Goal: Task Accomplishment & Management: Manage account settings

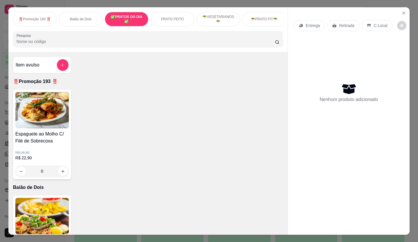
click at [188, 161] on div "Espaguete ao Molho C/ Filé de Sobrecoxa R$ 26,90 R$ 22,90 0" at bounding box center [148, 135] width 270 height 90
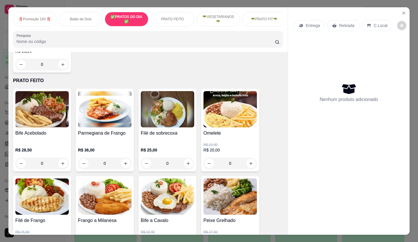
scroll to position [319, 0]
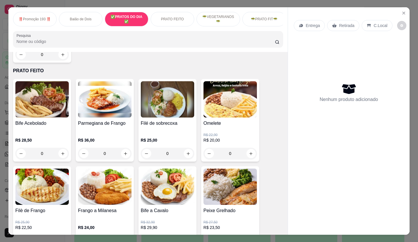
click at [155, 209] on div "Bife a Cavalo R$ 32,90 R$ 29,90 0" at bounding box center [168, 207] width 58 height 83
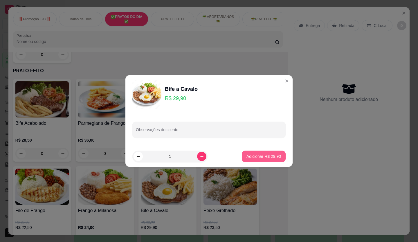
click at [272, 155] on p "Adicionar R$ 29,90" at bounding box center [264, 157] width 35 height 6
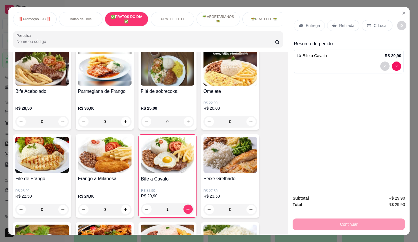
scroll to position [378, 0]
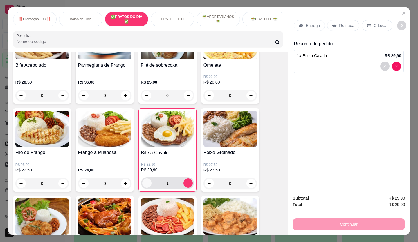
click at [145, 185] on icon "decrease-product-quantity" at bounding box center [147, 183] width 4 height 4
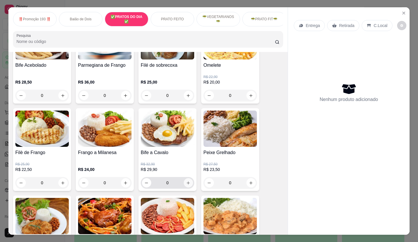
click at [187, 185] on icon "increase-product-quantity" at bounding box center [188, 183] width 3 height 3
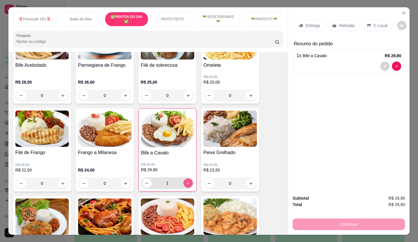
click at [186, 185] on icon "increase-product-quantity" at bounding box center [188, 183] width 4 height 4
type input "2"
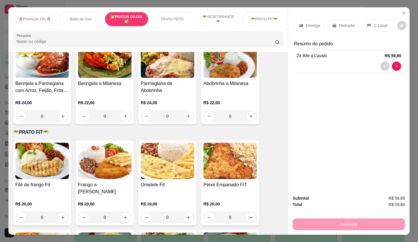
scroll to position [842, 0]
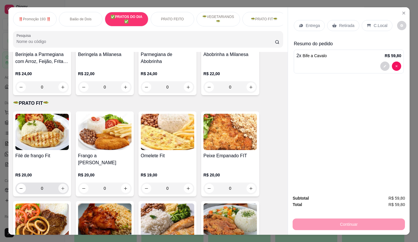
click at [61, 186] on icon "increase-product-quantity" at bounding box center [63, 188] width 4 height 4
type input "1"
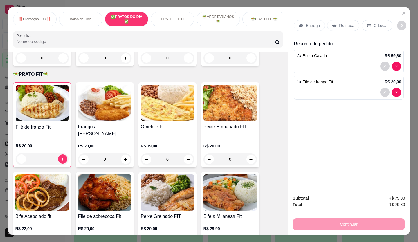
scroll to position [900, 0]
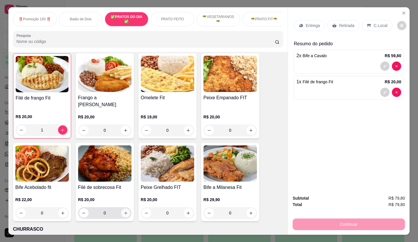
click at [124, 211] on icon "increase-product-quantity" at bounding box center [126, 213] width 4 height 4
type input "1"
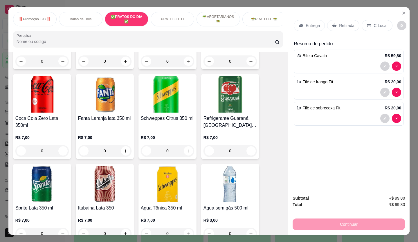
scroll to position [1713, 0]
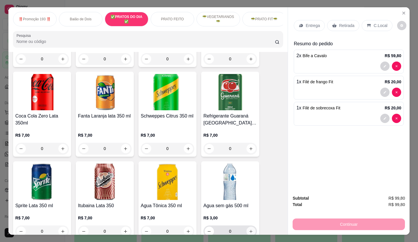
click at [251, 229] on icon "increase-product-quantity" at bounding box center [251, 231] width 4 height 4
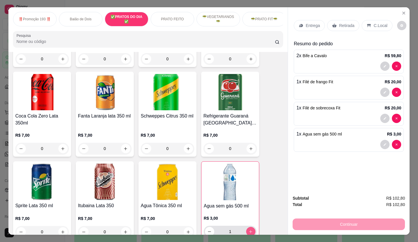
type input "1"
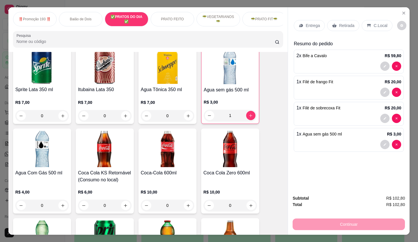
scroll to position [1917, 0]
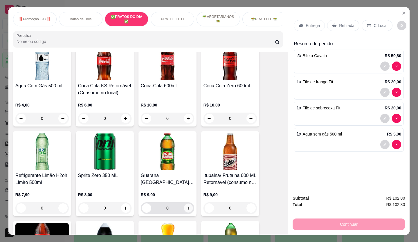
click at [185, 204] on button "increase-product-quantity" at bounding box center [188, 208] width 9 height 9
type input "1"
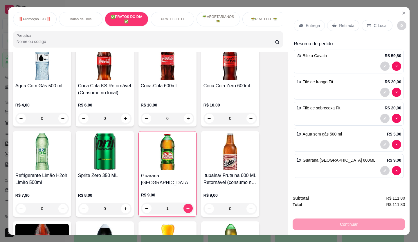
click at [375, 23] on p "C.Local" at bounding box center [381, 26] width 14 height 6
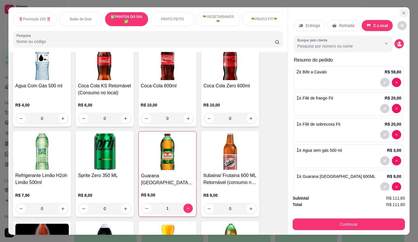
click at [403, 12] on icon "Close" at bounding box center [404, 13] width 2 height 2
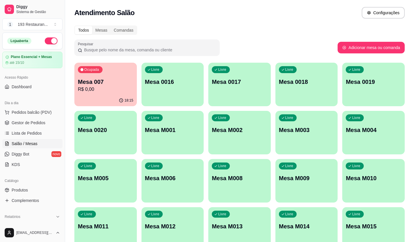
click at [162, 94] on div "Livre Mesa 0016" at bounding box center [172, 81] width 62 height 37
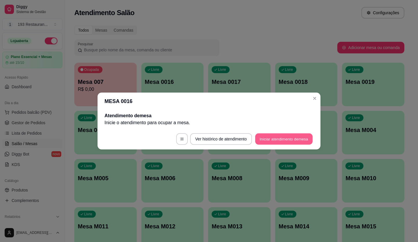
click at [265, 141] on button "Iniciar atendimento de mesa" at bounding box center [284, 139] width 58 height 11
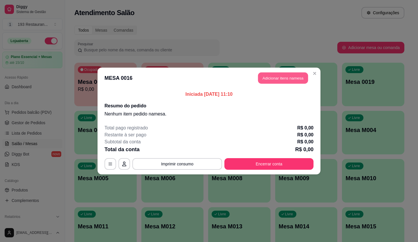
click at [295, 75] on button "Adicionar itens na mesa" at bounding box center [283, 78] width 50 height 11
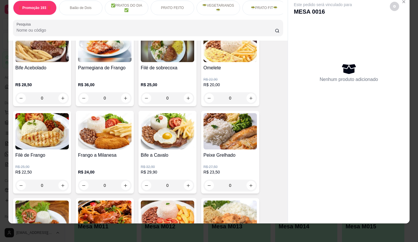
scroll to position [378, 0]
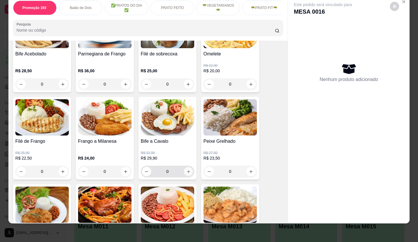
click at [186, 170] on icon "increase-product-quantity" at bounding box center [188, 172] width 4 height 4
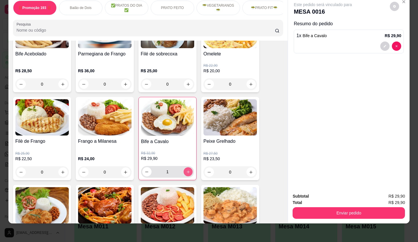
click at [186, 171] on icon "increase-product-quantity" at bounding box center [188, 172] width 4 height 4
type input "2"
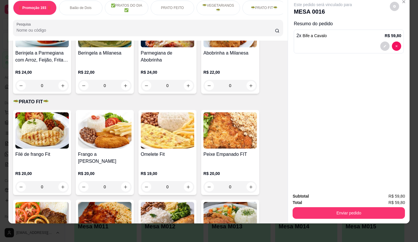
scroll to position [842, 0]
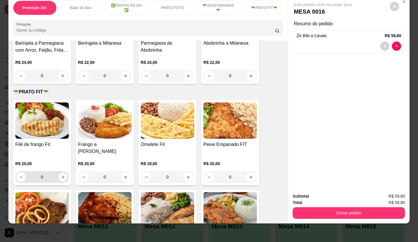
click at [61, 175] on icon "increase-product-quantity" at bounding box center [63, 177] width 4 height 4
type input "1"
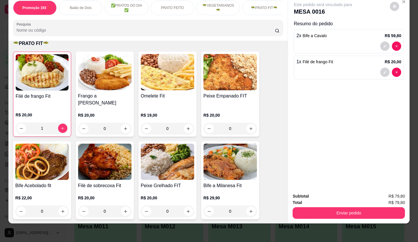
scroll to position [900, 0]
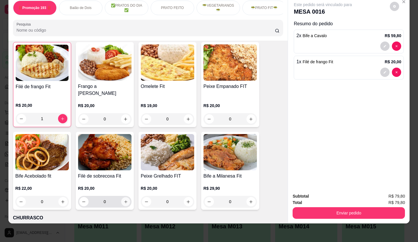
click at [124, 200] on icon "increase-product-quantity" at bounding box center [126, 202] width 4 height 4
type input "1"
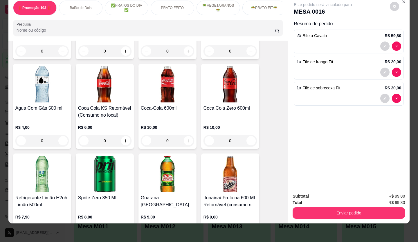
scroll to position [1917, 0]
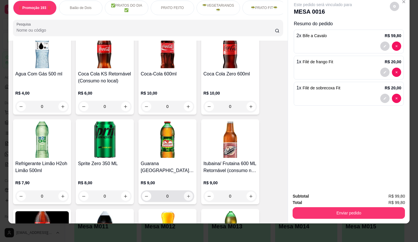
click at [184, 192] on button "increase-product-quantity" at bounding box center [188, 196] width 9 height 9
type input "1"
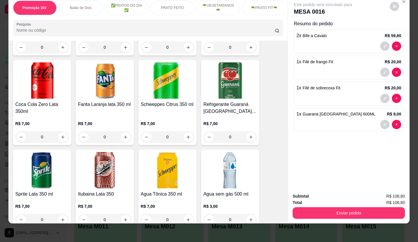
scroll to position [1713, 0]
click at [250, 219] on icon "increase-product-quantity" at bounding box center [251, 220] width 3 height 3
type input "1"
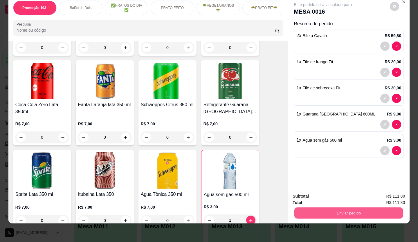
click at [313, 208] on button "Enviar pedido" at bounding box center [348, 213] width 109 height 11
click at [399, 190] on button "Enviar pedido" at bounding box center [390, 194] width 33 height 11
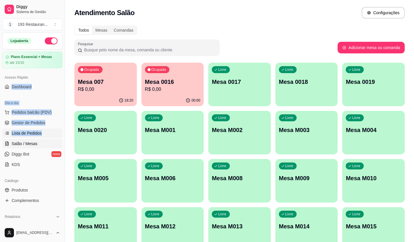
drag, startPoint x: 57, startPoint y: 70, endPoint x: 51, endPoint y: 129, distance: 59.6
click at [51, 129] on div "Loja aberta Plano Essencial + Mesas até 15/10 Acesso Rápido Dashboard Dia a dia…" at bounding box center [32, 128] width 65 height 191
click at [44, 116] on button "Pedidos balcão (PDV)" at bounding box center [32, 112] width 60 height 9
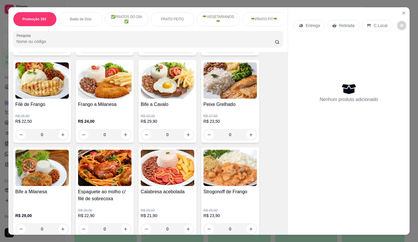
scroll to position [436, 0]
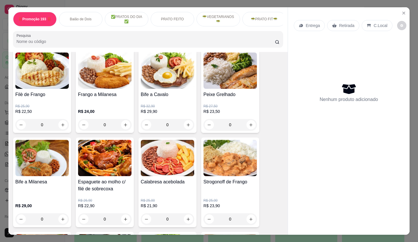
click at [94, 42] on input "Pesquisa" at bounding box center [146, 42] width 259 height 6
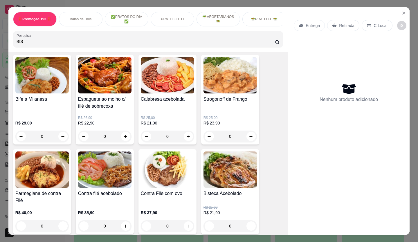
scroll to position [535, 0]
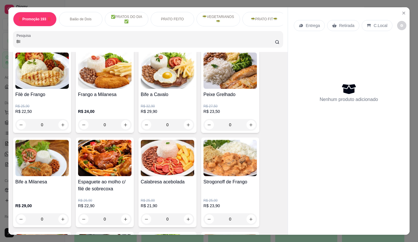
type input "B"
drag, startPoint x: 94, startPoint y: 42, endPoint x: 66, endPoint y: 45, distance: 27.8
click at [66, 44] on input "BISTECA" at bounding box center [146, 42] width 259 height 6
click at [48, 39] on div "BISTECA" at bounding box center [148, 39] width 263 height 12
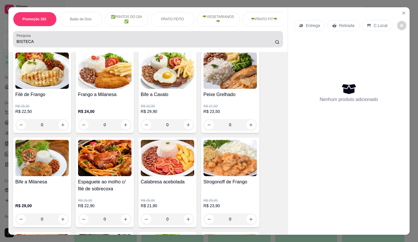
click at [49, 37] on div "BISTECA" at bounding box center [148, 39] width 263 height 12
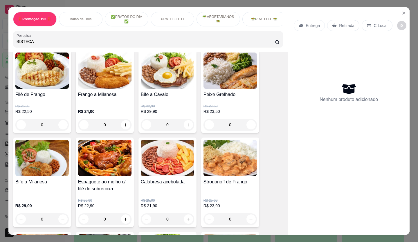
click at [49, 37] on div "BISTECA" at bounding box center [148, 39] width 263 height 12
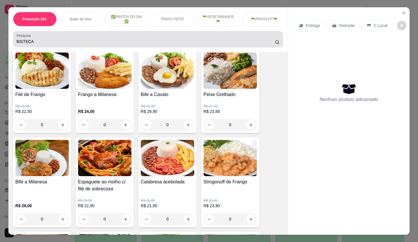
click at [49, 37] on div "BISTECA" at bounding box center [148, 39] width 263 height 12
click at [278, 46] on div "Pesquisa BISTECA" at bounding box center [148, 39] width 270 height 16
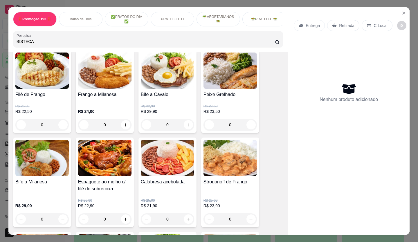
click at [278, 46] on div "Pesquisa BISTECA" at bounding box center [148, 39] width 270 height 16
type input "B"
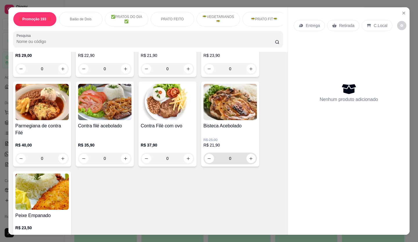
scroll to position [523, 0]
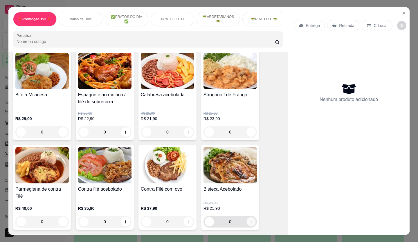
click at [249, 222] on icon "increase-product-quantity" at bounding box center [251, 222] width 4 height 4
type input "1"
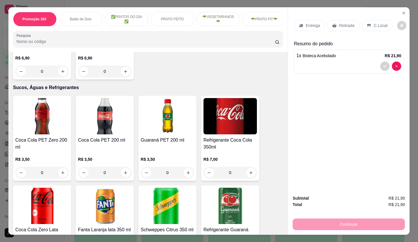
scroll to position [1568, 0]
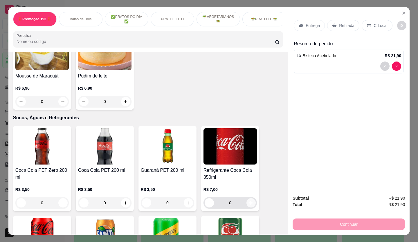
click at [251, 201] on icon "increase-product-quantity" at bounding box center [251, 203] width 4 height 4
type input "1"
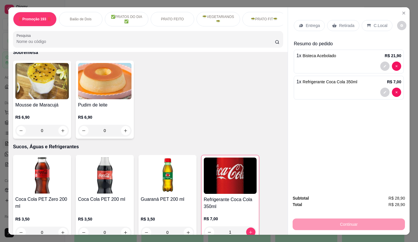
scroll to position [1452, 0]
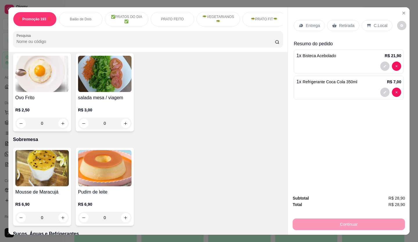
click at [343, 28] on div "Retirada" at bounding box center [343, 25] width 32 height 11
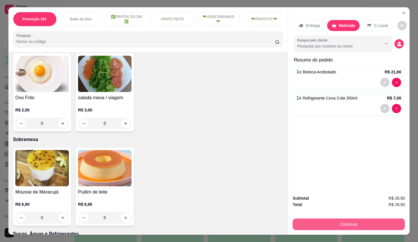
click at [354, 223] on button "Continuar" at bounding box center [349, 225] width 112 height 12
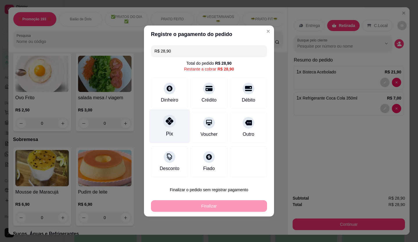
click at [171, 119] on icon at bounding box center [170, 121] width 8 height 8
type input "R$ 0,00"
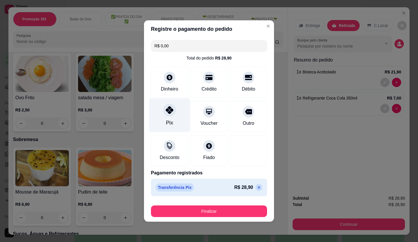
click at [174, 120] on div "Pix" at bounding box center [169, 115] width 41 height 34
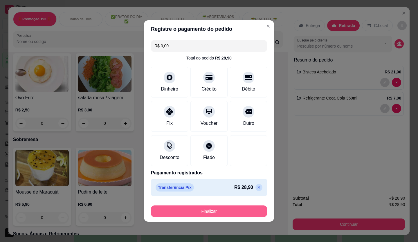
click at [227, 210] on button "Finalizar" at bounding box center [209, 212] width 116 height 12
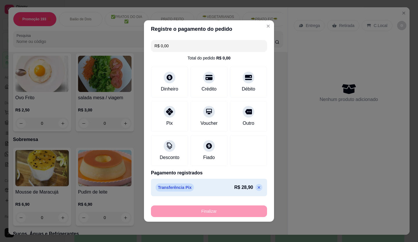
type input "0"
type input "-R$ 28,90"
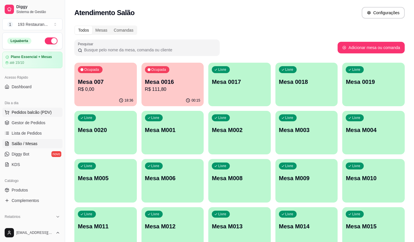
click at [44, 112] on span "Pedidos balcão (PDV)" at bounding box center [32, 112] width 40 height 6
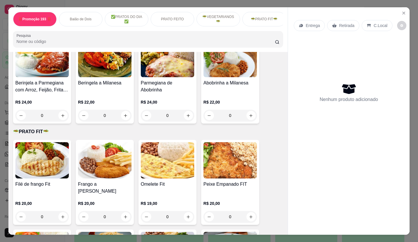
scroll to position [784, 0]
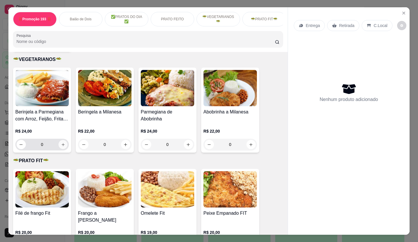
click at [58, 143] on button "increase-product-quantity" at bounding box center [62, 144] width 9 height 9
type input "1"
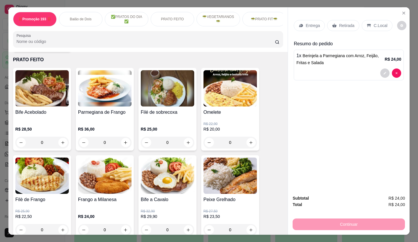
scroll to position [301, 0]
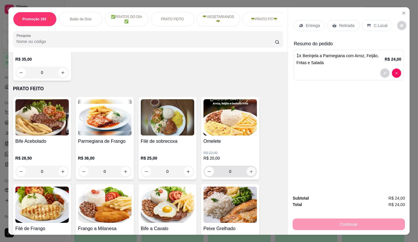
click at [249, 173] on icon "increase-product-quantity" at bounding box center [251, 172] width 4 height 4
type input "1"
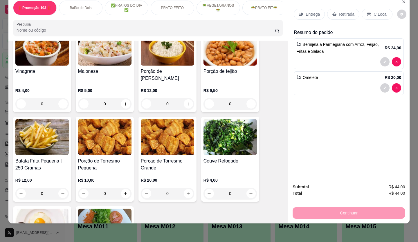
scroll to position [1260, 0]
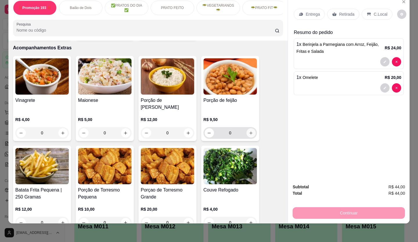
click at [249, 131] on icon "increase-product-quantity" at bounding box center [251, 133] width 4 height 4
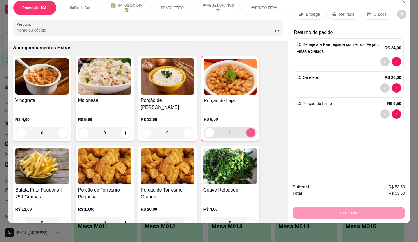
click at [249, 131] on icon "increase-product-quantity" at bounding box center [251, 133] width 4 height 4
click at [208, 131] on icon "decrease-product-quantity" at bounding box center [210, 133] width 4 height 4
click at [206, 128] on button "decrease-product-quantity" at bounding box center [209, 132] width 9 height 9
type input "0"
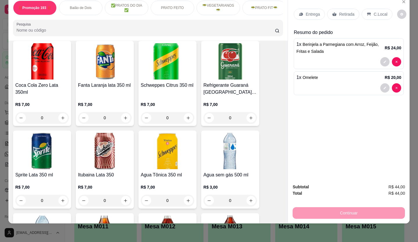
scroll to position [1783, 0]
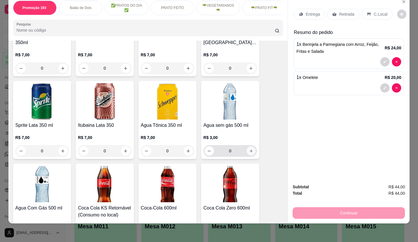
click at [249, 149] on icon "increase-product-quantity" at bounding box center [251, 151] width 4 height 4
type input "1"
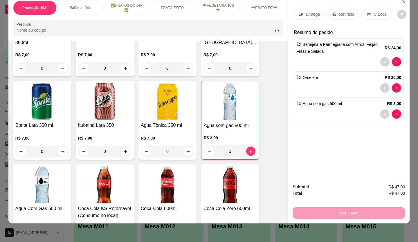
click at [351, 13] on div "Retirada" at bounding box center [343, 14] width 32 height 11
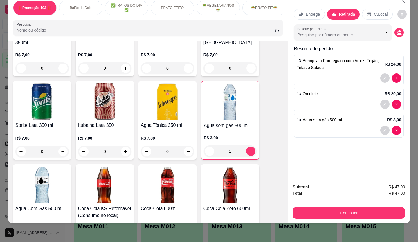
click at [359, 206] on div "Continuar" at bounding box center [349, 212] width 112 height 13
click at [358, 207] on button "Continuar" at bounding box center [349, 213] width 112 height 12
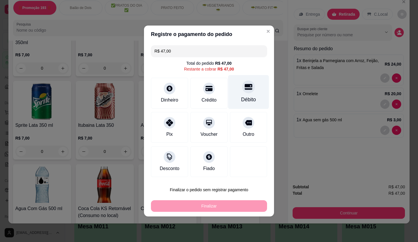
click at [245, 98] on div "Débito" at bounding box center [248, 100] width 15 height 8
type input "R$ 0,00"
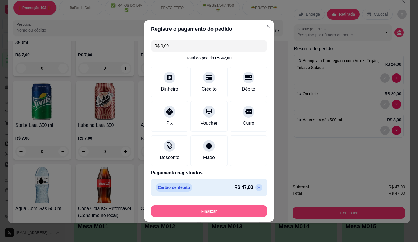
click at [204, 208] on button "Finalizar" at bounding box center [209, 212] width 116 height 12
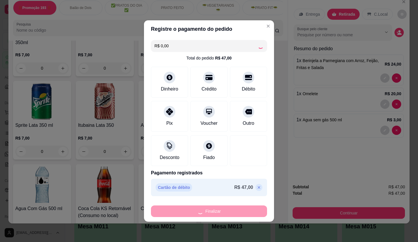
type input "0"
type input "-R$ 47,00"
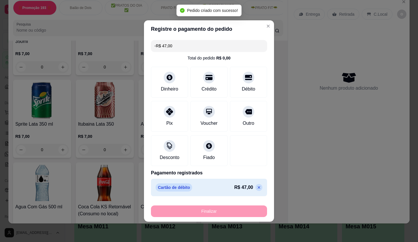
scroll to position [1781, 0]
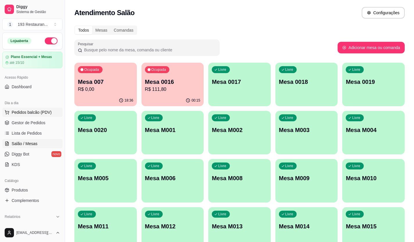
click at [34, 113] on span "Pedidos balcão (PDV)" at bounding box center [32, 112] width 40 height 6
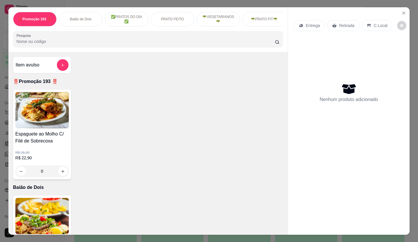
click at [367, 26] on div "C.Local" at bounding box center [377, 25] width 30 height 11
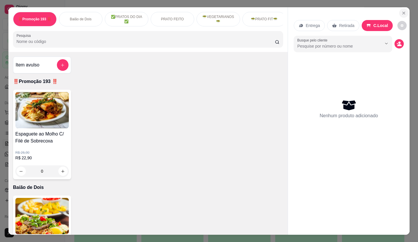
click at [402, 11] on icon "Close" at bounding box center [404, 13] width 5 height 5
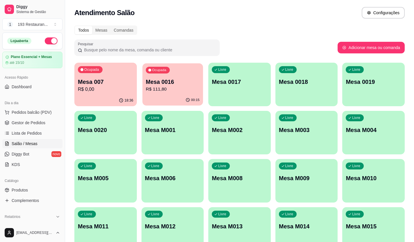
click at [158, 71] on p "Ocupada" at bounding box center [159, 70] width 14 height 5
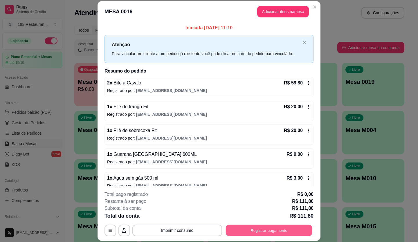
click at [257, 228] on button "Registrar pagamento" at bounding box center [269, 230] width 87 height 11
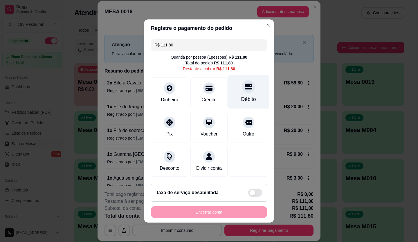
click at [243, 89] on div at bounding box center [248, 86] width 13 height 13
type input "R$ 0,00"
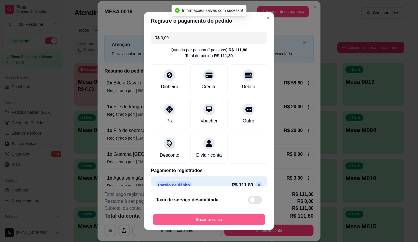
click at [217, 219] on button "Encerrar conta" at bounding box center [209, 219] width 113 height 11
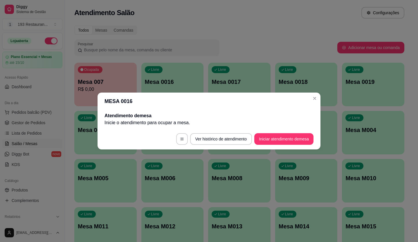
click at [308, 98] on header "MESA 0016" at bounding box center [209, 101] width 223 height 17
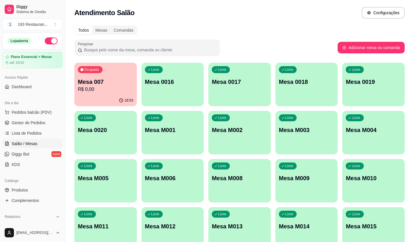
click at [171, 72] on div "Livre Mesa 0016" at bounding box center [172, 81] width 62 height 37
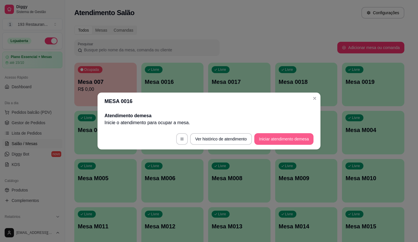
click at [280, 136] on button "Iniciar atendimento de mesa" at bounding box center [283, 139] width 59 height 12
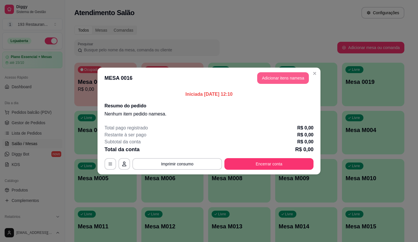
click at [279, 80] on button "Adicionar itens na mesa" at bounding box center [283, 78] width 52 height 12
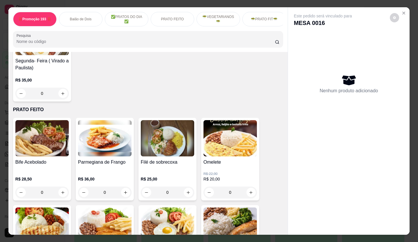
scroll to position [290, 0]
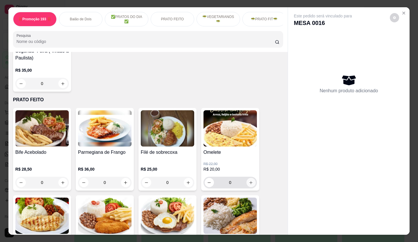
click at [250, 184] on icon "increase-product-quantity" at bounding box center [251, 182] width 3 height 3
type input "1"
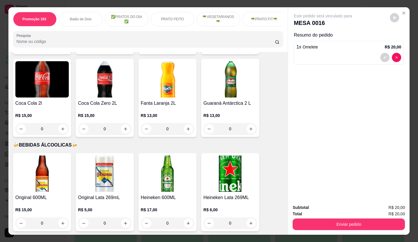
scroll to position [2120, 0]
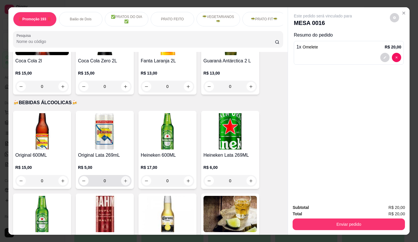
click at [121, 176] on button "increase-product-quantity" at bounding box center [125, 180] width 9 height 9
type input "1"
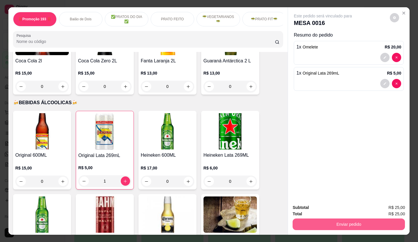
click at [363, 219] on button "Enviar pedido" at bounding box center [349, 225] width 112 height 12
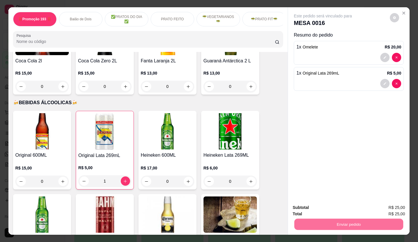
click at [401, 204] on button "Enviar pedido" at bounding box center [390, 207] width 33 height 11
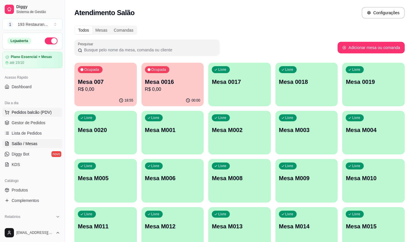
click at [37, 110] on span "Pedidos balcão (PDV)" at bounding box center [32, 112] width 40 height 6
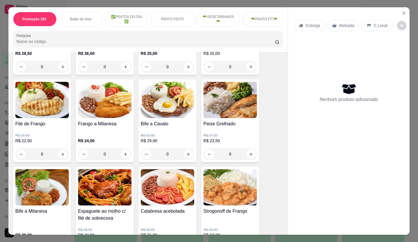
scroll to position [407, 0]
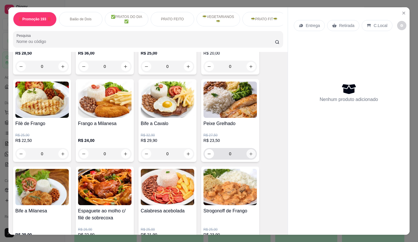
click at [248, 152] on button "increase-product-quantity" at bounding box center [251, 153] width 9 height 9
type input "1"
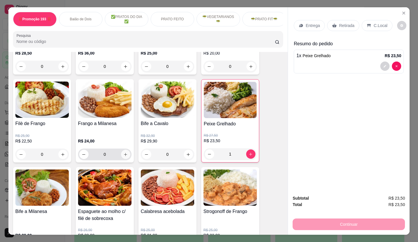
click at [125, 156] on icon "increase-product-quantity" at bounding box center [125, 154] width 4 height 4
type input "1"
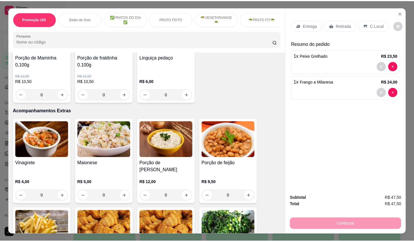
scroll to position [1162, 0]
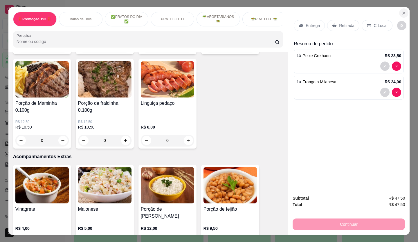
click at [404, 10] on button "Close" at bounding box center [403, 12] width 9 height 9
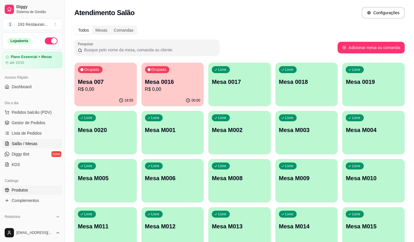
click at [37, 194] on link "Produtos" at bounding box center [32, 190] width 60 height 9
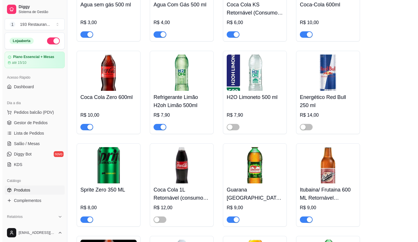
scroll to position [2672, 0]
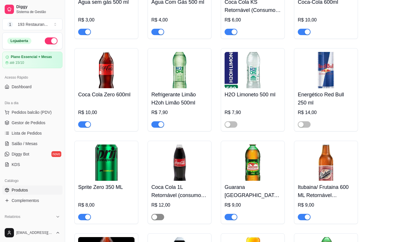
click at [152, 215] on div "button" at bounding box center [154, 217] width 5 height 5
click at [16, 110] on span "Pedidos balcão (PDV)" at bounding box center [32, 112] width 40 height 6
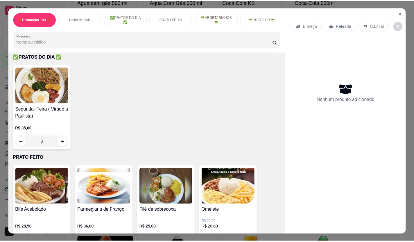
scroll to position [319, 0]
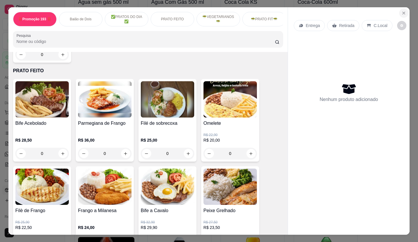
click at [402, 11] on icon "Close" at bounding box center [404, 13] width 5 height 5
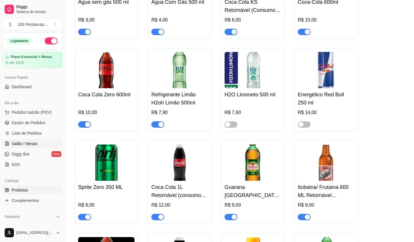
click at [31, 143] on span "Salão / Mesas" at bounding box center [25, 144] width 26 height 6
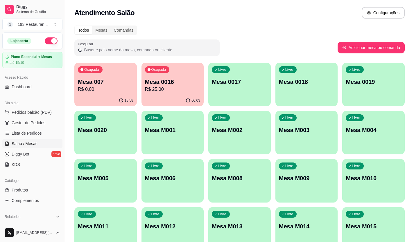
click at [184, 90] on p "R$ 25,00" at bounding box center [172, 89] width 55 height 7
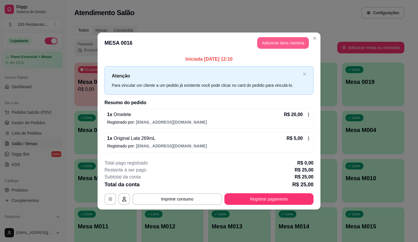
click at [292, 46] on button "Adicionar itens na mesa" at bounding box center [283, 43] width 52 height 12
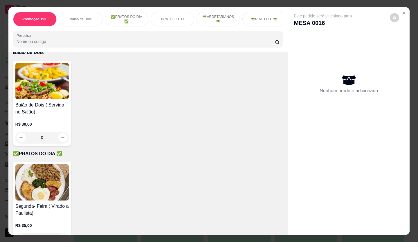
scroll to position [145, 0]
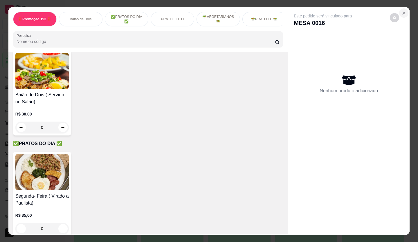
click at [402, 11] on icon "Close" at bounding box center [404, 13] width 5 height 5
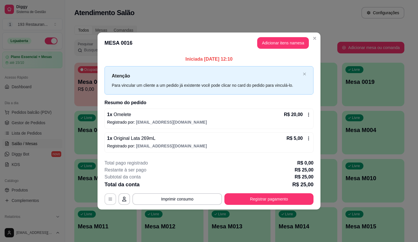
click at [107, 199] on button "button" at bounding box center [111, 199] width 12 height 12
click at [295, 43] on button "Adicionar itens na mesa" at bounding box center [283, 43] width 52 height 12
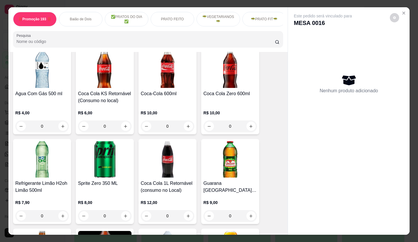
scroll to position [1917, 0]
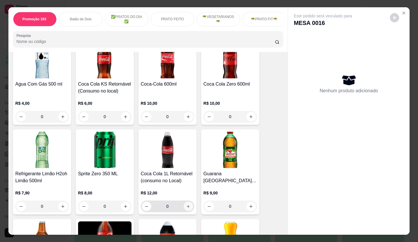
click at [188, 202] on button "increase-product-quantity" at bounding box center [188, 206] width 9 height 9
type input "1"
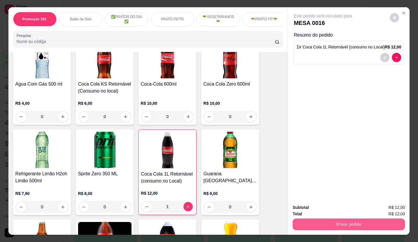
click at [389, 223] on button "Enviar pedido" at bounding box center [349, 225] width 112 height 12
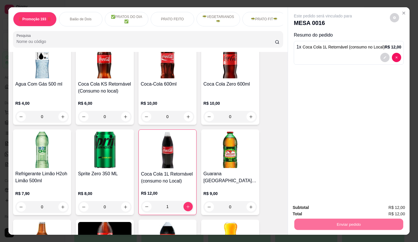
click at [391, 210] on button "Enviar pedido" at bounding box center [390, 207] width 32 height 11
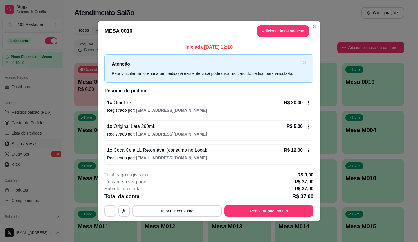
click at [308, 101] on icon at bounding box center [308, 102] width 5 height 5
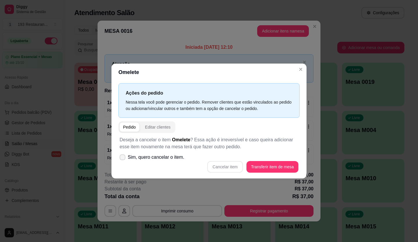
click at [163, 159] on span "Sim, quero cancelar o item." at bounding box center [156, 157] width 57 height 7
click at [123, 159] on input "Sim, quero cancelar o item." at bounding box center [121, 161] width 4 height 4
checkbox input "true"
click at [224, 167] on button "Cancelar item" at bounding box center [224, 167] width 35 height 12
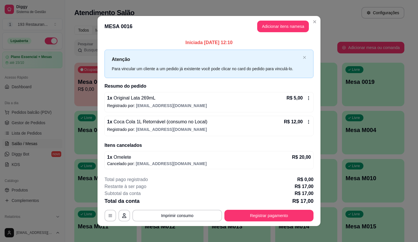
click at [308, 100] on icon at bounding box center [308, 98] width 5 height 5
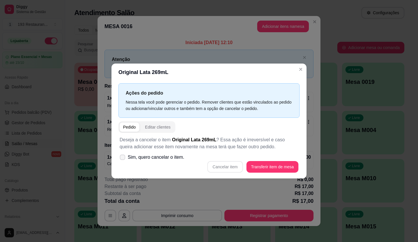
click at [155, 160] on span "Sim, quero cancelar o item." at bounding box center [156, 157] width 57 height 7
click at [123, 160] on input "Sim, quero cancelar o item." at bounding box center [121, 161] width 4 height 4
checkbox input "true"
click at [217, 167] on button "Cancelar item" at bounding box center [224, 167] width 35 height 12
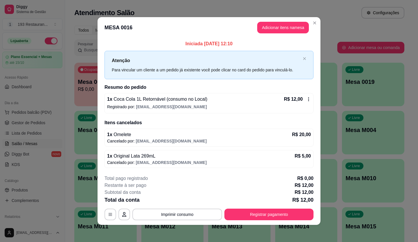
click at [306, 103] on div "1 x Coca Cola 1L Retornável (consumo no Local) R$ 12,00 Registrado por: [EMAIL_…" at bounding box center [209, 103] width 209 height 20
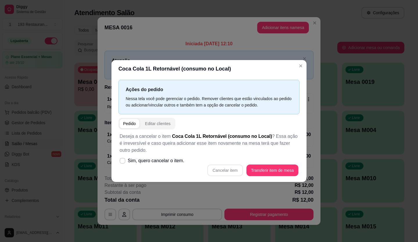
click at [225, 168] on div "Cancelar item Transferir item de mesa" at bounding box center [209, 171] width 179 height 12
click at [184, 161] on label "Sim, quero cancelar o item." at bounding box center [151, 161] width 69 height 12
click at [123, 162] on input "Sim, quero cancelar o item." at bounding box center [121, 164] width 4 height 4
checkbox input "true"
click at [222, 173] on button "Cancelar item" at bounding box center [224, 171] width 35 height 12
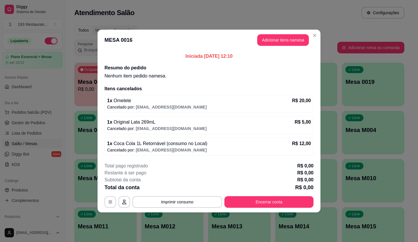
click at [228, 109] on p "Cancelado por: [EMAIL_ADDRESS][DOMAIN_NAME]" at bounding box center [209, 107] width 204 height 6
click at [287, 100] on div "1 x Omelete R$ 20,00" at bounding box center [209, 100] width 204 height 7
click at [108, 203] on icon "button" at bounding box center [110, 202] width 5 height 5
click at [314, 101] on div "Iniciada [DATE] 12:10 Resumo do pedido Nenhum item pedido na mesa . Itens cance…" at bounding box center [209, 104] width 223 height 107
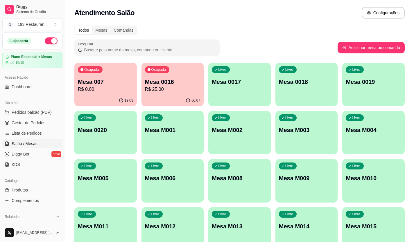
drag, startPoint x: 166, startPoint y: 75, endPoint x: 247, endPoint y: 17, distance: 99.9
click at [247, 17] on div "Atendimento Salão Configurações" at bounding box center [239, 13] width 330 height 12
click at [171, 67] on div "Ocupada Mesa 0016 R$ 25,00" at bounding box center [172, 79] width 62 height 32
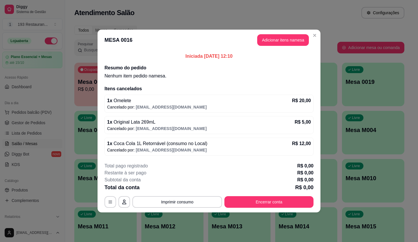
click at [297, 99] on p "R$ 20,00" at bounding box center [301, 100] width 19 height 7
click at [126, 201] on icon "button" at bounding box center [124, 202] width 5 height 5
click at [310, 102] on p "R$ 20,00" at bounding box center [301, 100] width 19 height 7
click at [311, 121] on div "1 x Original Lata 269mL R$ 5,00 Cancelado por: [EMAIL_ADDRESS][DOMAIN_NAME]" at bounding box center [209, 125] width 209 height 18
click at [303, 142] on p "R$ 12,00" at bounding box center [301, 143] width 19 height 7
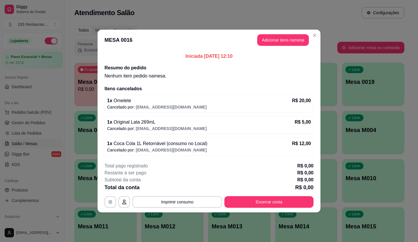
click at [131, 91] on h2 "Itens cancelados" at bounding box center [209, 88] width 209 height 7
click at [291, 199] on button "Encerrar conta" at bounding box center [268, 202] width 89 height 12
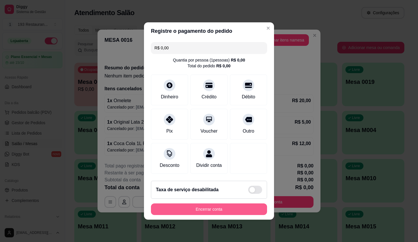
click at [205, 214] on button "Encerrar conta" at bounding box center [209, 210] width 116 height 12
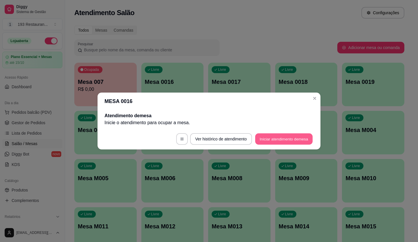
click at [273, 138] on button "Iniciar atendimento de mesa" at bounding box center [284, 139] width 58 height 11
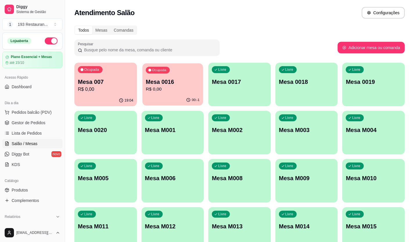
click at [197, 80] on p "Mesa 0016" at bounding box center [172, 82] width 54 height 8
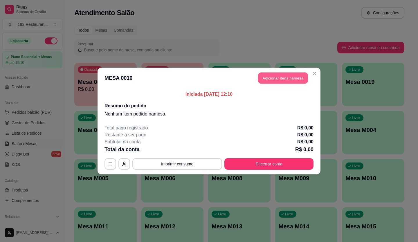
click at [271, 80] on button "Adicionar itens na mesa" at bounding box center [283, 78] width 50 height 11
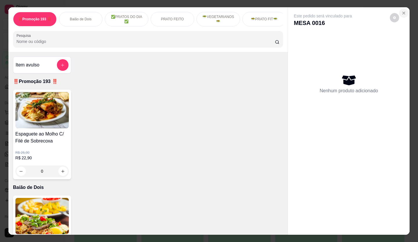
click at [405, 8] on button "Close" at bounding box center [403, 12] width 9 height 9
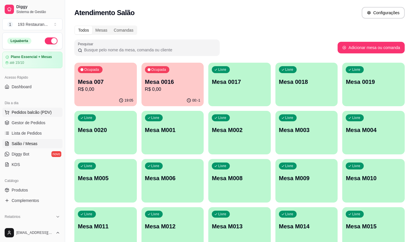
click at [35, 108] on button "Pedidos balcão (PDV)" at bounding box center [32, 112] width 60 height 9
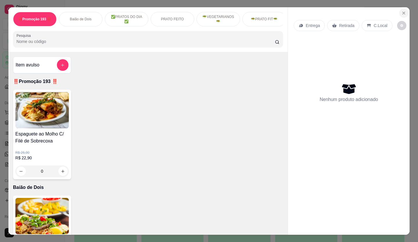
click at [401, 8] on button "Close" at bounding box center [403, 12] width 9 height 9
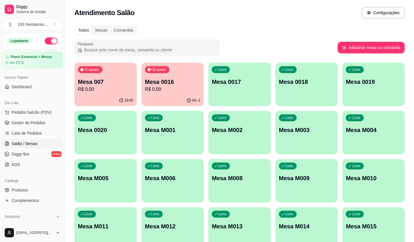
click at [171, 97] on div "00:-1" at bounding box center [172, 100] width 62 height 11
click at [248, 97] on div "Livre Mesa 0017" at bounding box center [239, 81] width 62 height 37
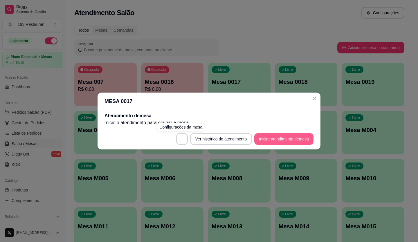
click at [281, 139] on button "Iniciar atendimento de mesa" at bounding box center [283, 139] width 59 height 12
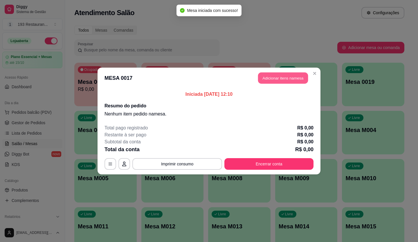
click at [294, 75] on button "Adicionar itens na mesa" at bounding box center [283, 78] width 50 height 11
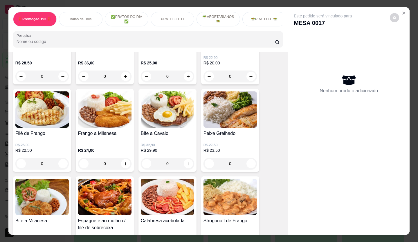
scroll to position [407, 0]
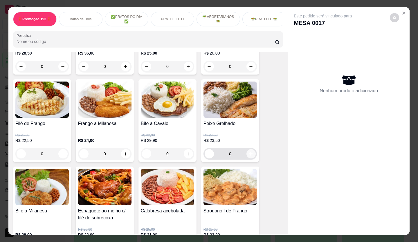
click at [249, 156] on icon "increase-product-quantity" at bounding box center [251, 154] width 4 height 4
type input "1"
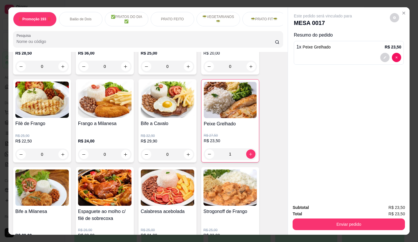
scroll to position [436, 0]
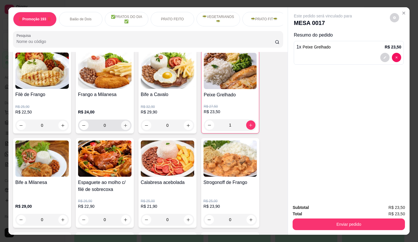
click at [125, 127] on icon "increase-product-quantity" at bounding box center [125, 125] width 3 height 3
type input "1"
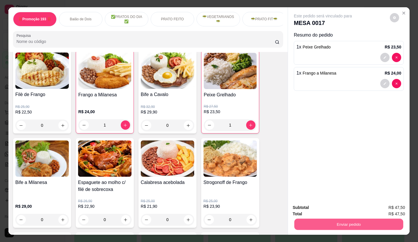
click at [369, 219] on button "Enviar pedido" at bounding box center [348, 224] width 109 height 11
click at [393, 209] on button "Enviar pedido" at bounding box center [390, 207] width 33 height 11
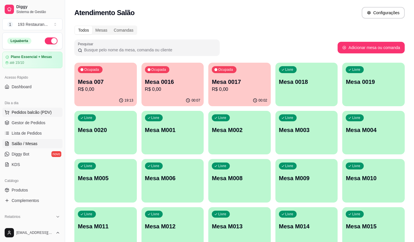
click at [35, 111] on span "Pedidos balcão (PDV)" at bounding box center [32, 112] width 40 height 6
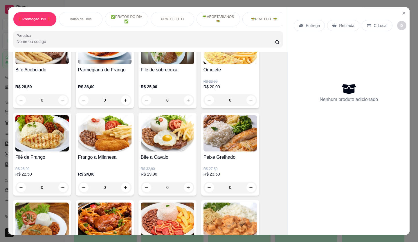
scroll to position [407, 0]
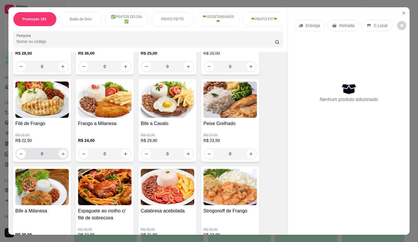
click at [61, 154] on icon "increase-product-quantity" at bounding box center [63, 154] width 4 height 4
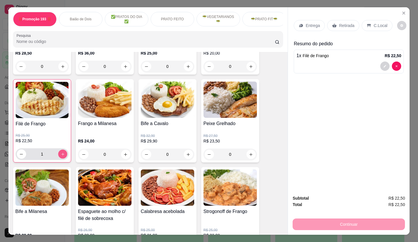
click at [58, 159] on button "increase-product-quantity" at bounding box center [62, 154] width 9 height 9
type input "2"
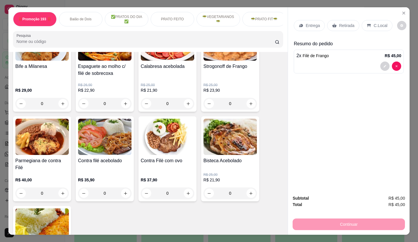
scroll to position [523, 0]
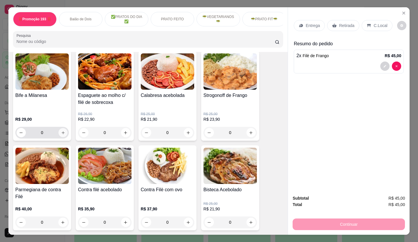
click at [61, 134] on icon "increase-product-quantity" at bounding box center [63, 133] width 4 height 4
type input "1"
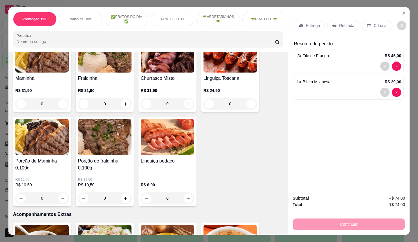
scroll to position [1133, 0]
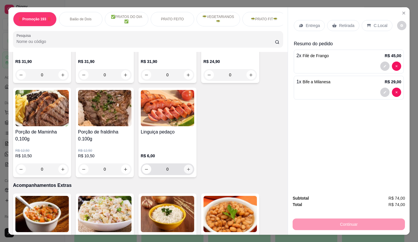
click at [186, 167] on icon "increase-product-quantity" at bounding box center [188, 169] width 4 height 4
type input "1"
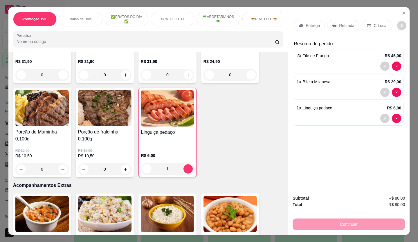
click at [333, 25] on icon at bounding box center [335, 26] width 4 height 4
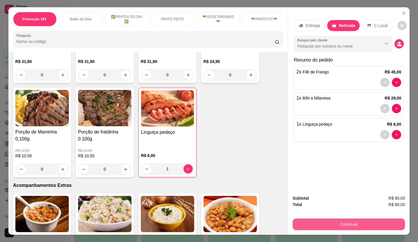
click at [358, 224] on button "Continuar" at bounding box center [349, 225] width 112 height 12
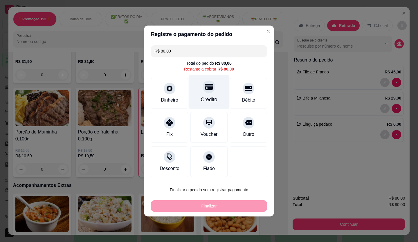
click at [217, 95] on div "Crédito" at bounding box center [209, 92] width 41 height 34
type input "R$ 0,00"
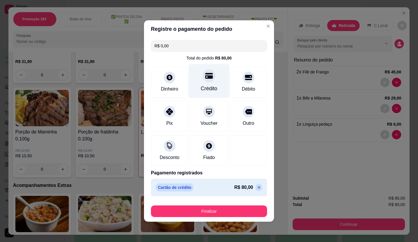
click at [215, 84] on div "Crédito" at bounding box center [209, 81] width 41 height 34
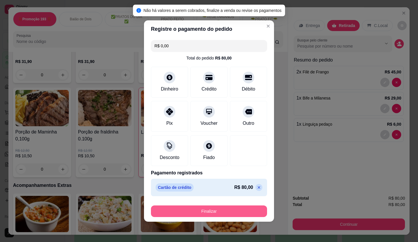
click at [222, 211] on button "Finalizar" at bounding box center [209, 212] width 116 height 12
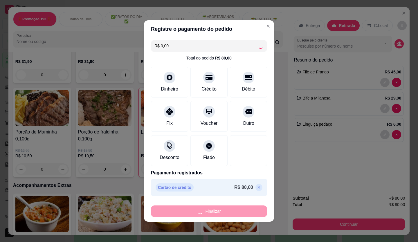
type input "0"
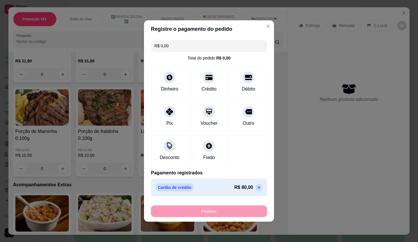
type input "-R$ 80,00"
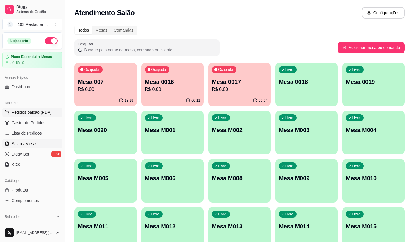
click at [27, 112] on span "Pedidos balcão (PDV)" at bounding box center [32, 112] width 40 height 6
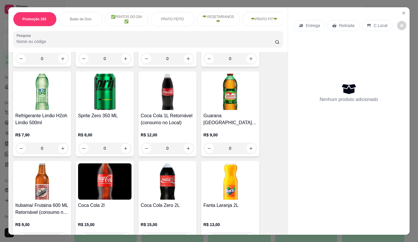
scroll to position [1830, 0]
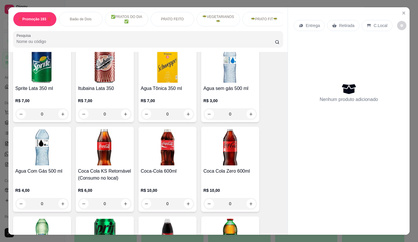
click at [280, 120] on div "Item avulso ‼️Promoção 193 ‼️ Espaguete ao Molho C/ Filé de Sobrecoxa R$ 26,90 …" at bounding box center [147, 143] width 279 height 183
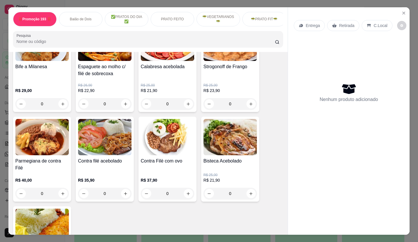
scroll to position [565, 0]
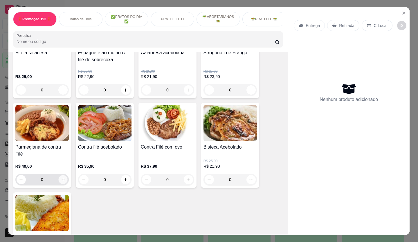
click at [61, 181] on icon "increase-product-quantity" at bounding box center [63, 180] width 4 height 4
type input "1"
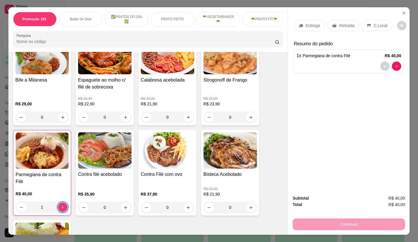
scroll to position [536, 0]
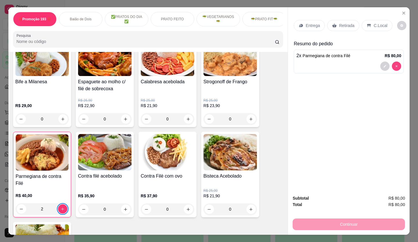
type input "0"
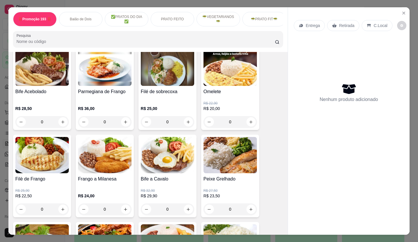
scroll to position [420, 0]
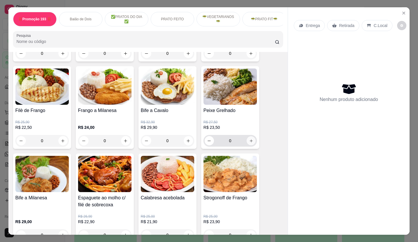
click at [249, 143] on icon "increase-product-quantity" at bounding box center [251, 141] width 4 height 4
type input "1"
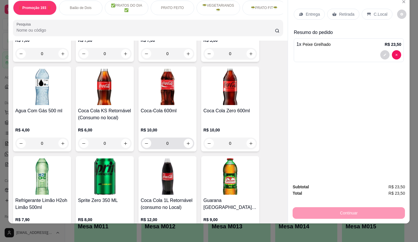
scroll to position [1901, 0]
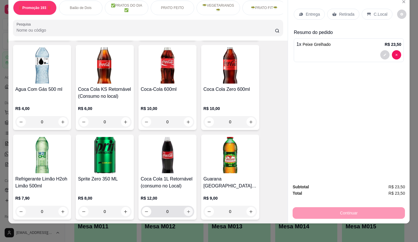
click at [186, 210] on icon "increase-product-quantity" at bounding box center [188, 212] width 4 height 4
type input "1"
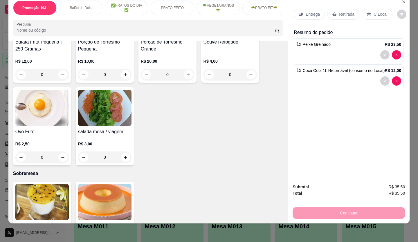
scroll to position [1407, 0]
click at [369, 11] on div "C.Local" at bounding box center [377, 14] width 30 height 11
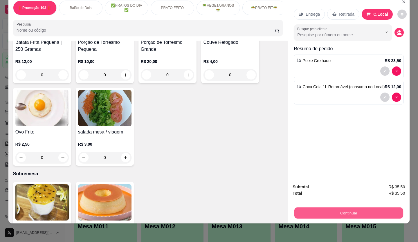
click at [359, 208] on button "Continuar" at bounding box center [348, 213] width 109 height 11
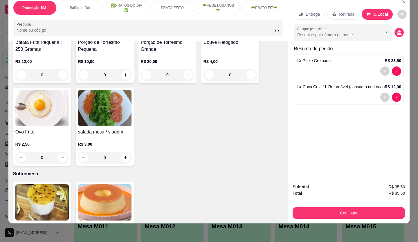
click at [394, 61] on div "1 x Peixe Grelhado R$ 23,50" at bounding box center [349, 67] width 110 height 24
type input "0"
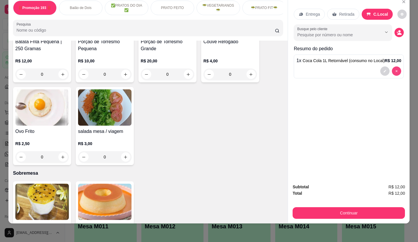
scroll to position [1406, 0]
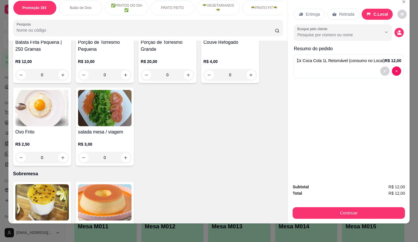
click at [399, 65] on div "1 x Coca Cola 1L Retornável (consumo no Local) R$ 12,00" at bounding box center [349, 67] width 110 height 24
type input "0"
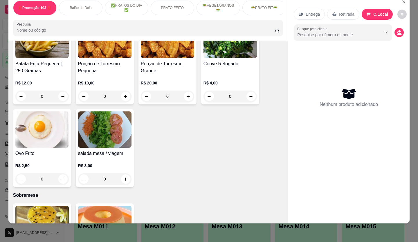
scroll to position [1348, 0]
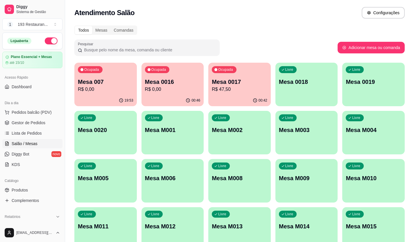
click at [287, 80] on p "Mesa 0018" at bounding box center [306, 82] width 55 height 8
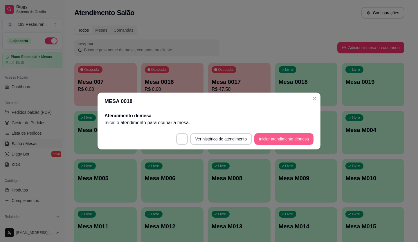
click at [262, 141] on button "Iniciar atendimento de mesa" at bounding box center [283, 139] width 59 height 12
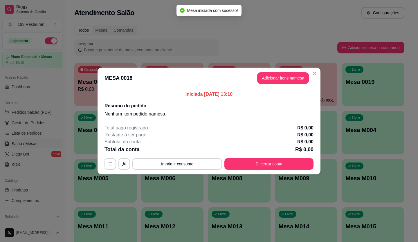
click at [296, 83] on button "Adicionar itens na mesa" at bounding box center [283, 78] width 52 height 12
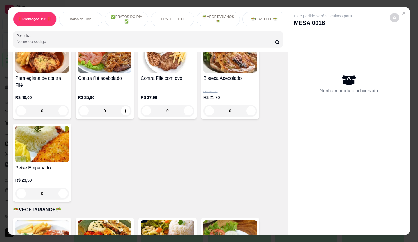
scroll to position [639, 0]
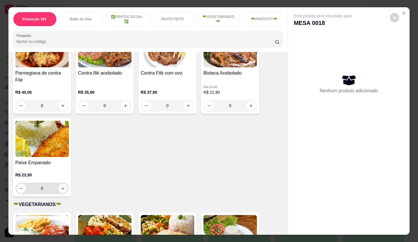
click at [62, 188] on icon "increase-product-quantity" at bounding box center [63, 188] width 3 height 3
type input "1"
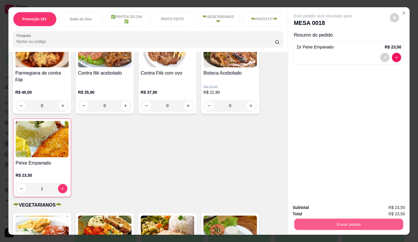
click at [359, 227] on button "Enviar pedido" at bounding box center [348, 224] width 109 height 11
click at [383, 208] on button "Enviar pedido" at bounding box center [390, 207] width 33 height 11
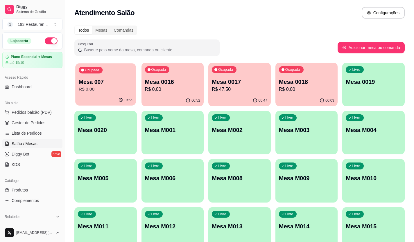
click at [90, 69] on p "Ocupada" at bounding box center [92, 70] width 14 height 5
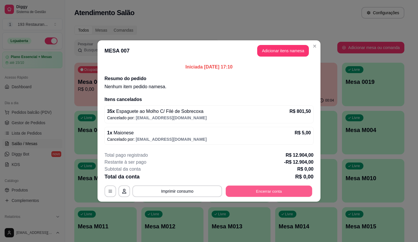
click at [253, 189] on button "Encerrar conta" at bounding box center [269, 191] width 87 height 11
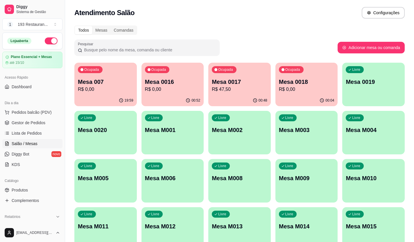
click at [353, 85] on p "Mesa 0019" at bounding box center [373, 82] width 55 height 8
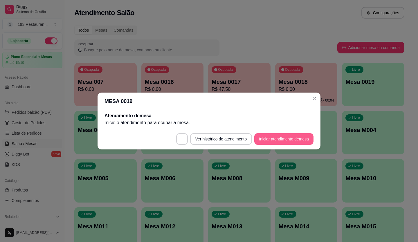
click at [269, 135] on button "Iniciar atendimento de mesa" at bounding box center [283, 139] width 59 height 12
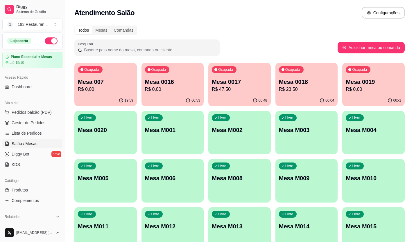
click at [384, 95] on div "00:-1" at bounding box center [373, 100] width 62 height 11
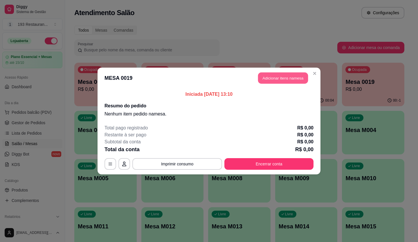
click at [276, 80] on button "Adicionar itens na mesa" at bounding box center [283, 78] width 50 height 11
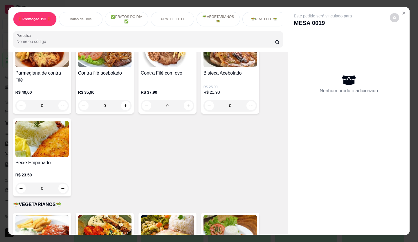
scroll to position [610, 0]
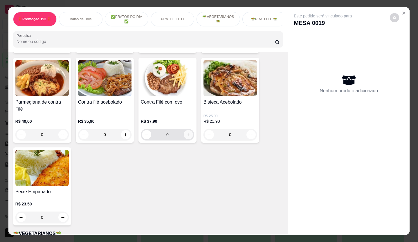
click at [186, 134] on icon "increase-product-quantity" at bounding box center [188, 135] width 4 height 4
type input "1"
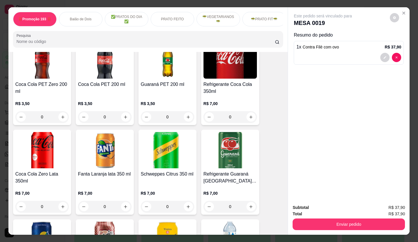
scroll to position [1655, 0]
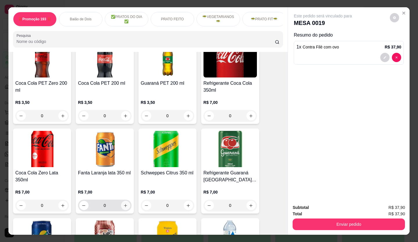
click at [124, 204] on icon "increase-product-quantity" at bounding box center [125, 206] width 4 height 4
type input "1"
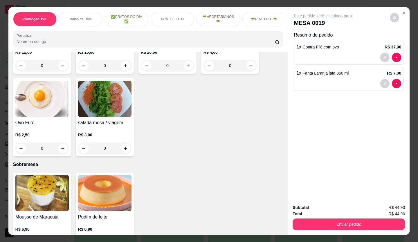
scroll to position [1452, 0]
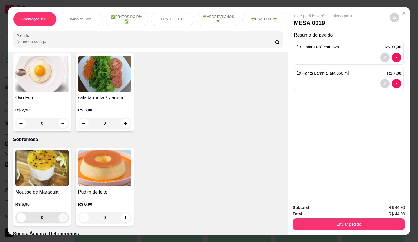
click at [63, 216] on icon "increase-product-quantity" at bounding box center [63, 218] width 4 height 4
type input "1"
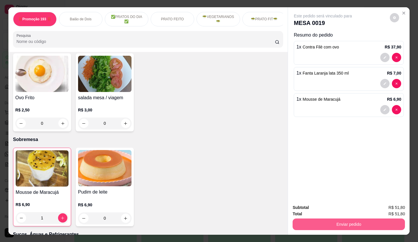
click at [330, 222] on button "Enviar pedido" at bounding box center [349, 225] width 112 height 12
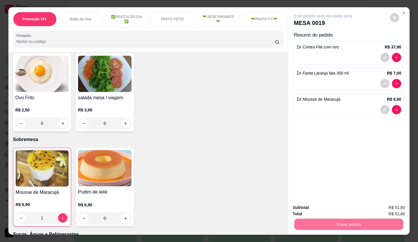
click at [387, 204] on button "Enviar pedido" at bounding box center [390, 207] width 33 height 11
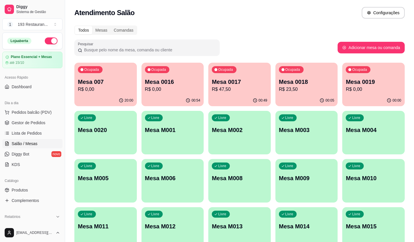
click at [109, 131] on p "Mesa 0020" at bounding box center [105, 130] width 55 height 8
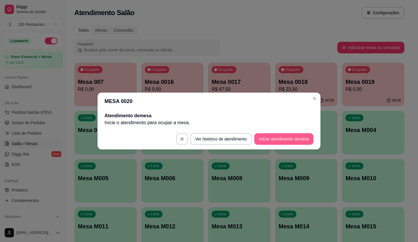
click at [299, 141] on button "Iniciar atendimento de mesa" at bounding box center [283, 139] width 59 height 12
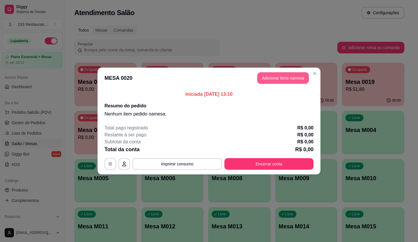
click at [288, 83] on button "Adicionar itens na mesa" at bounding box center [283, 78] width 52 height 12
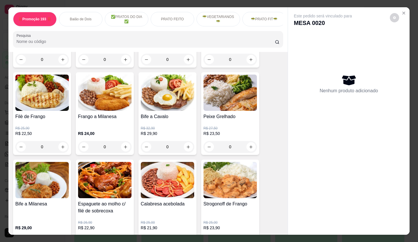
scroll to position [407, 0]
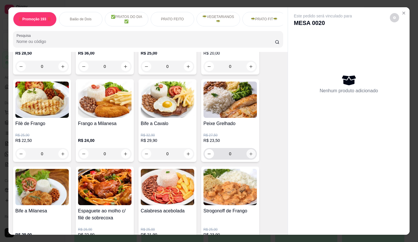
click at [247, 154] on button "increase-product-quantity" at bounding box center [251, 153] width 9 height 9
type input "1"
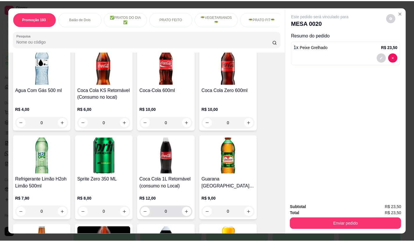
scroll to position [1917, 0]
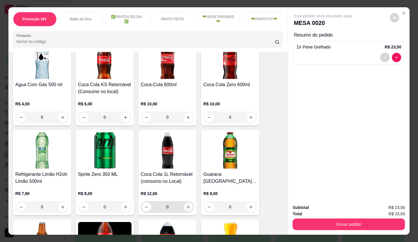
click at [187, 205] on icon "increase-product-quantity" at bounding box center [188, 207] width 4 height 4
type input "1"
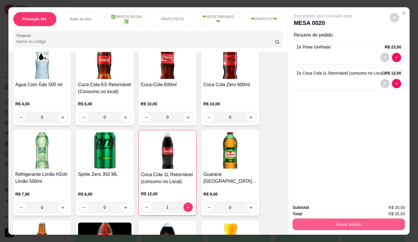
click at [332, 221] on button "Enviar pedido" at bounding box center [349, 225] width 112 height 12
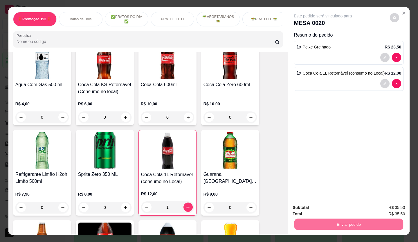
click at [380, 205] on button "Enviar pedido" at bounding box center [390, 207] width 33 height 11
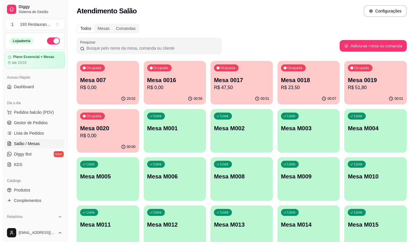
scroll to position [0, 0]
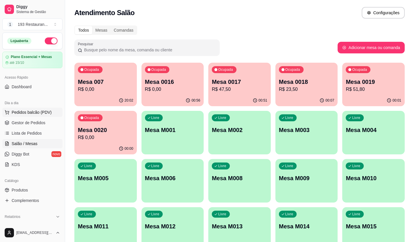
click at [45, 113] on span "Pedidos balcão (PDV)" at bounding box center [32, 112] width 40 height 6
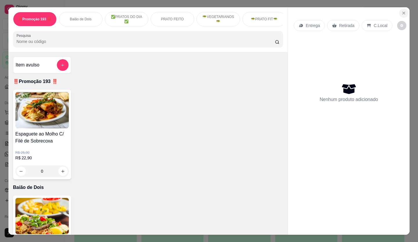
click at [401, 8] on button "Close" at bounding box center [403, 12] width 9 height 9
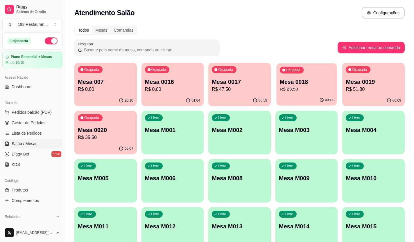
click at [321, 86] on p "R$ 23,50" at bounding box center [307, 89] width 54 height 7
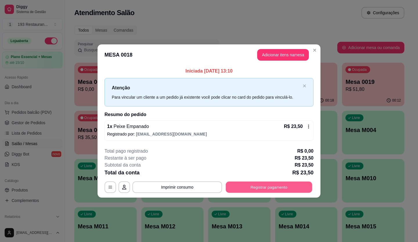
click at [291, 190] on button "Registrar pagamento" at bounding box center [269, 187] width 87 height 11
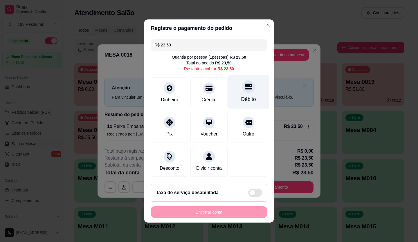
click at [243, 96] on div "Débito" at bounding box center [248, 100] width 15 height 8
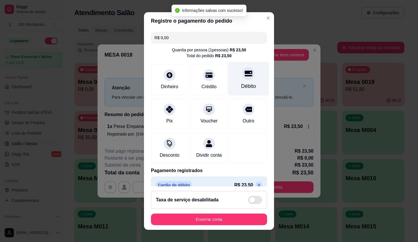
type input "R$ 0,00"
click at [245, 82] on div "Débito" at bounding box center [248, 79] width 41 height 34
click at [242, 80] on div at bounding box center [248, 73] width 13 height 13
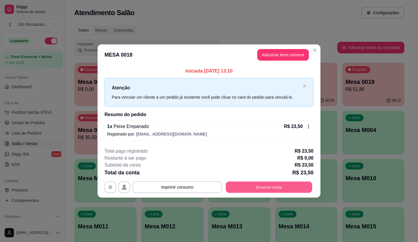
click at [265, 184] on button "Encerrar conta" at bounding box center [269, 187] width 87 height 11
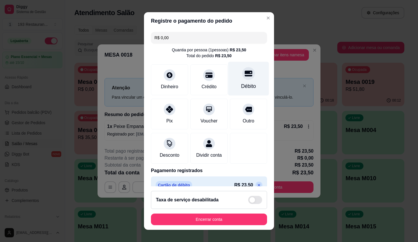
click at [244, 85] on div "Débito" at bounding box center [248, 86] width 15 height 8
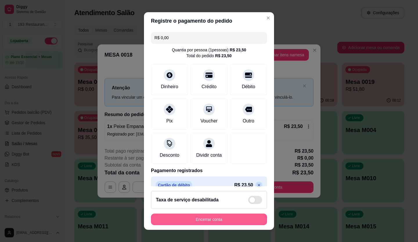
click at [223, 215] on button "Encerrar conta" at bounding box center [209, 220] width 116 height 12
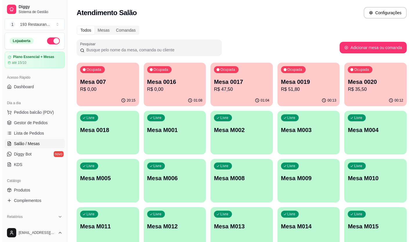
scroll to position [29, 0]
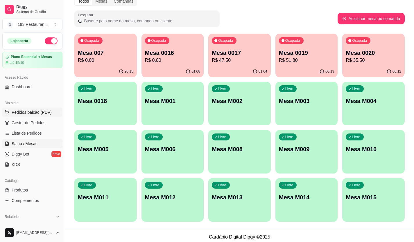
click at [19, 114] on span "Pedidos balcão (PDV)" at bounding box center [32, 112] width 40 height 6
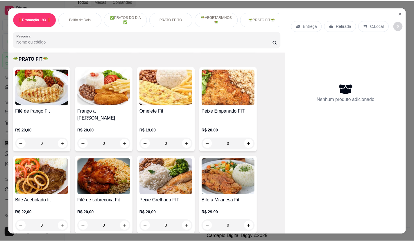
scroll to position [900, 0]
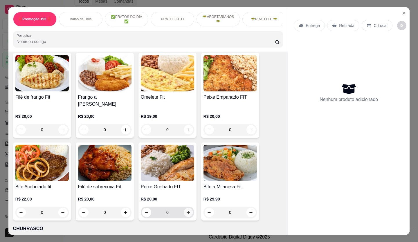
click at [188, 211] on icon "increase-product-quantity" at bounding box center [188, 213] width 4 height 4
type input "1"
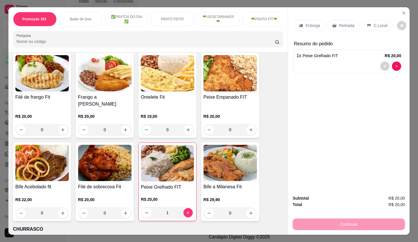
click at [336, 23] on div "Retirada" at bounding box center [343, 25] width 32 height 11
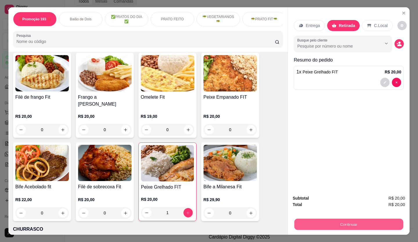
click at [348, 222] on button "Continuar" at bounding box center [348, 224] width 109 height 11
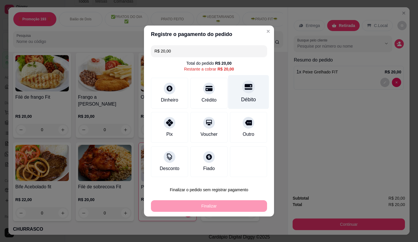
click at [249, 100] on div "Débito" at bounding box center [248, 100] width 15 height 8
type input "R$ 0,00"
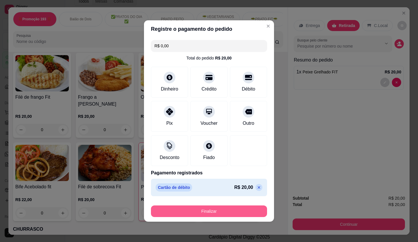
click at [225, 206] on button "Finalizar" at bounding box center [209, 212] width 116 height 12
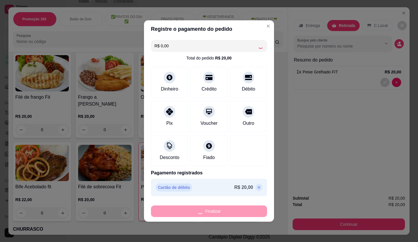
type input "0"
type input "-R$ 20,00"
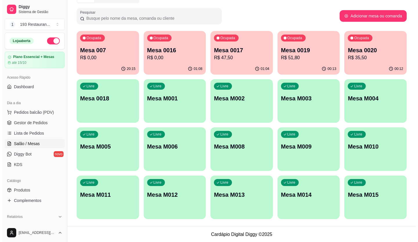
scroll to position [32, 0]
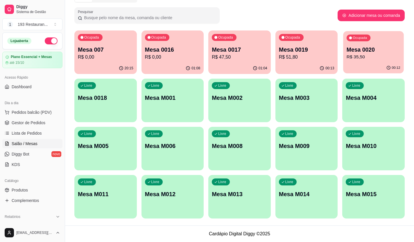
click at [382, 54] on p "R$ 35,50" at bounding box center [373, 57] width 54 height 7
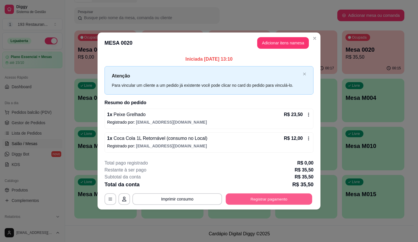
click at [280, 198] on button "Registrar pagamento" at bounding box center [269, 198] width 87 height 11
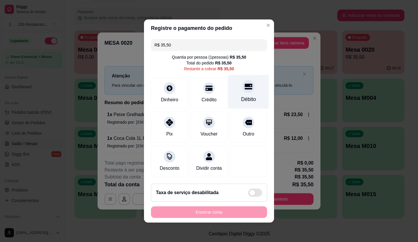
click at [248, 87] on div at bounding box center [248, 86] width 13 height 13
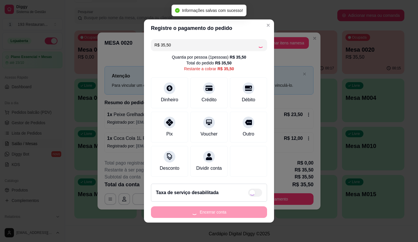
type input "R$ 0,00"
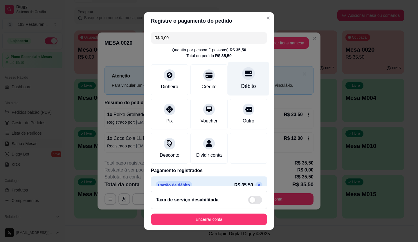
click at [242, 85] on div "Débito" at bounding box center [248, 86] width 15 height 8
click at [242, 80] on div "Débito" at bounding box center [248, 79] width 41 height 34
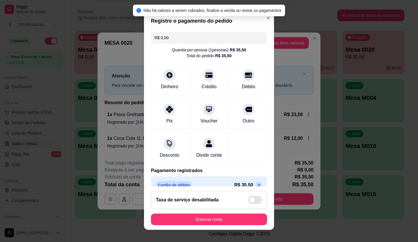
click at [205, 227] on footer "Taxa de serviço desabilitada Encerrar conta" at bounding box center [209, 208] width 130 height 44
click at [207, 226] on footer "Taxa de serviço desabilitada Encerrar conta" at bounding box center [209, 208] width 130 height 44
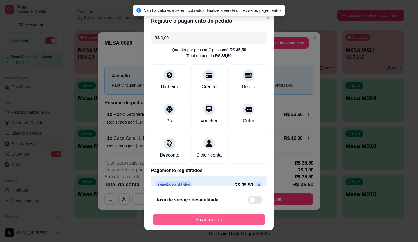
click at [212, 218] on button "Encerrar conta" at bounding box center [209, 219] width 113 height 11
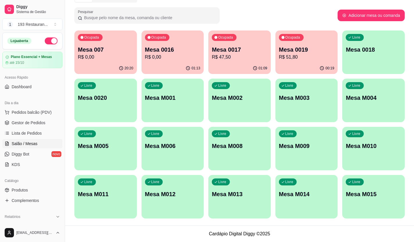
drag, startPoint x: 93, startPoint y: 81, endPoint x: 142, endPoint y: 89, distance: 49.4
click at [136, 87] on div "Livre Mesa 0020" at bounding box center [105, 97] width 62 height 37
drag, startPoint x: 142, startPoint y: 89, endPoint x: 103, endPoint y: 39, distance: 63.5
click at [107, 29] on div "Todos Mesas Comandas Pesquisar Adicionar mesa ou comanda Ocupada Mesa 007 R$ 0,…" at bounding box center [239, 108] width 349 height 236
click at [150, 37] on icon "button" at bounding box center [149, 37] width 3 height 3
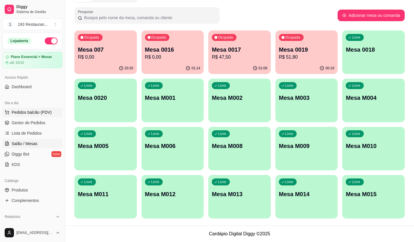
click at [44, 108] on button "Pedidos balcão (PDV)" at bounding box center [32, 112] width 60 height 9
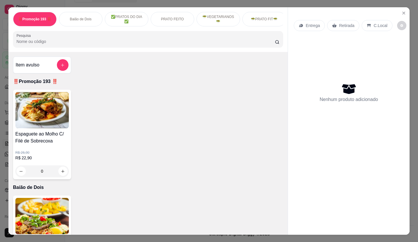
drag, startPoint x: 192, startPoint y: 211, endPoint x: 206, endPoint y: 183, distance: 31.6
click at [206, 183] on div "Item avulso ‼️Promoção 193 ‼️ Espaguete ao Molho C/ Filé de Sobrecoxa R$ 26,90 …" at bounding box center [147, 143] width 279 height 183
click at [402, 11] on icon "Close" at bounding box center [404, 13] width 5 height 5
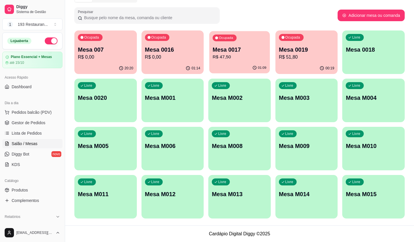
click at [231, 69] on div "01:09" at bounding box center [239, 67] width 60 height 11
click at [229, 50] on p "Mesa 0017" at bounding box center [240, 50] width 54 height 8
click at [292, 54] on p "R$ 51,80" at bounding box center [306, 57] width 55 height 7
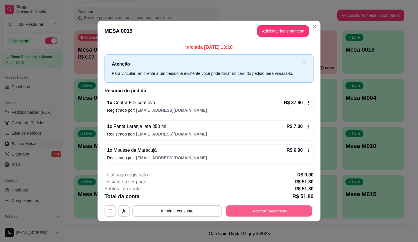
click at [264, 208] on button "Registrar pagamento" at bounding box center [269, 210] width 87 height 11
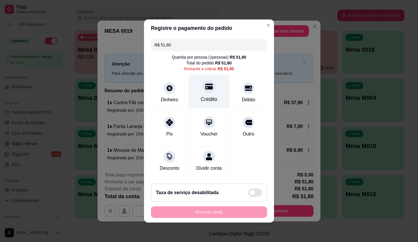
click at [209, 86] on div at bounding box center [209, 86] width 13 height 13
type input "R$ 0,00"
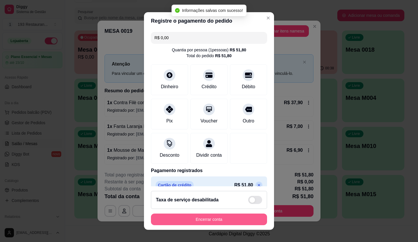
click at [208, 218] on button "Encerrar conta" at bounding box center [209, 220] width 116 height 12
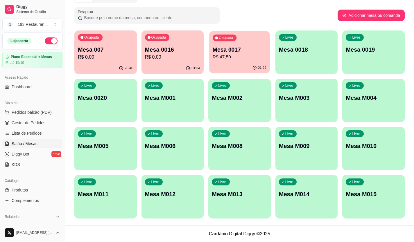
click at [248, 63] on button "Ocupada Mesa 0017 R$ 47,50 01:29" at bounding box center [239, 52] width 60 height 42
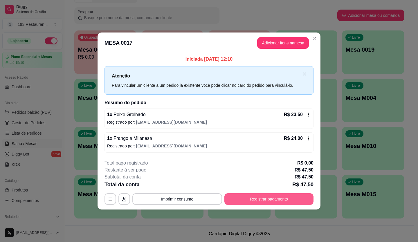
click at [267, 200] on button "Registrar pagamento" at bounding box center [268, 199] width 89 height 12
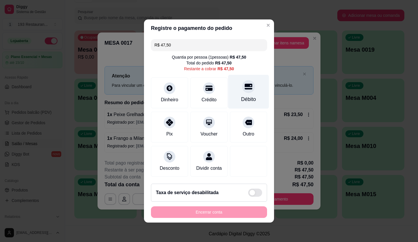
click at [245, 85] on icon at bounding box center [249, 87] width 8 height 6
type input "R$ 0,00"
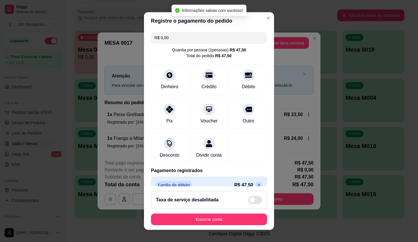
click at [244, 229] on footer "Taxa de serviço desabilitada Encerrar conta" at bounding box center [209, 208] width 130 height 44
click at [244, 220] on button "Encerrar conta" at bounding box center [209, 220] width 116 height 12
